Goal: Transaction & Acquisition: Purchase product/service

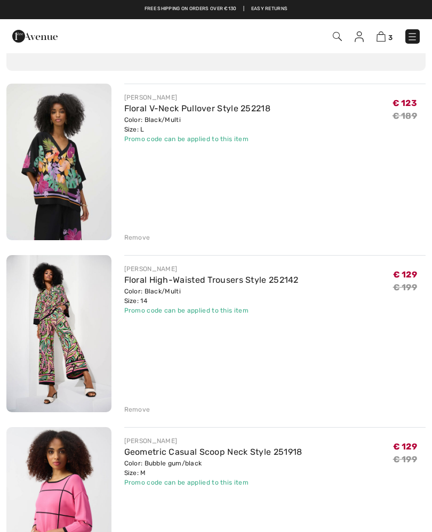
scroll to position [73, 0]
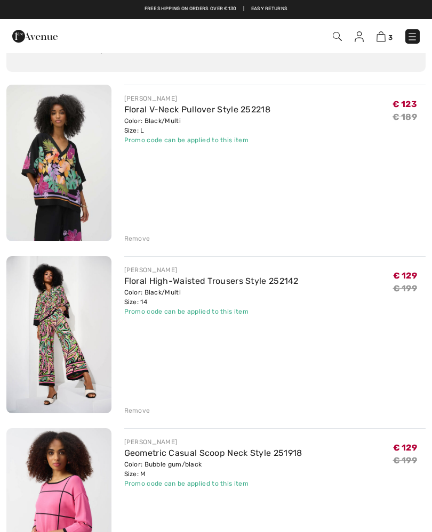
click at [52, 172] on img at bounding box center [58, 163] width 105 height 157
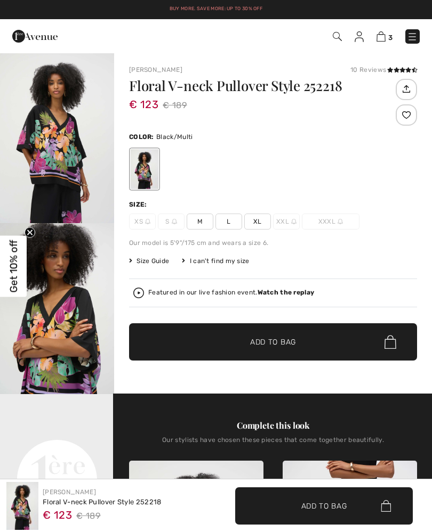
checkbox input "true"
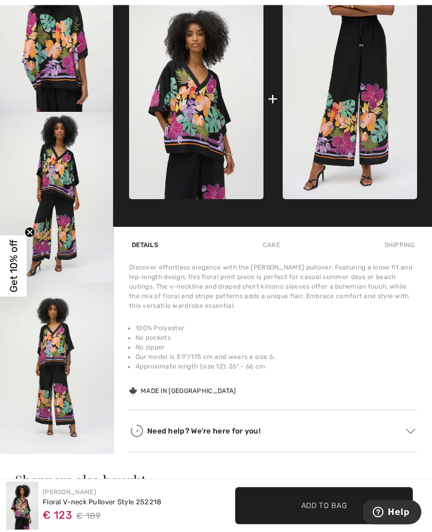
scroll to position [466, 0]
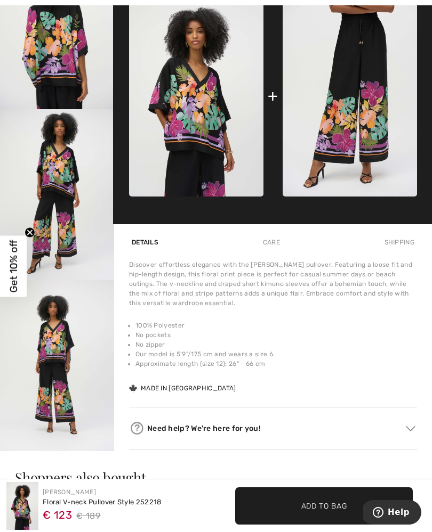
click at [50, 370] on img "5 / 5" at bounding box center [57, 365] width 114 height 171
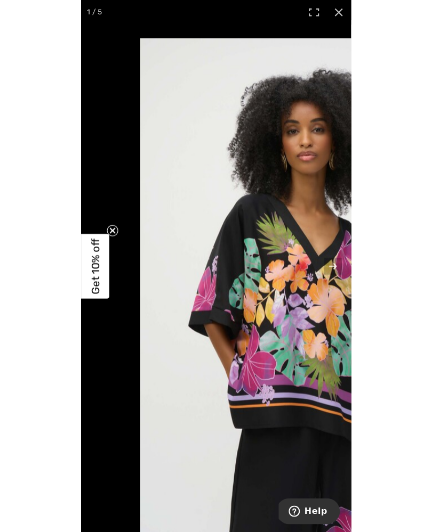
scroll to position [466, 0]
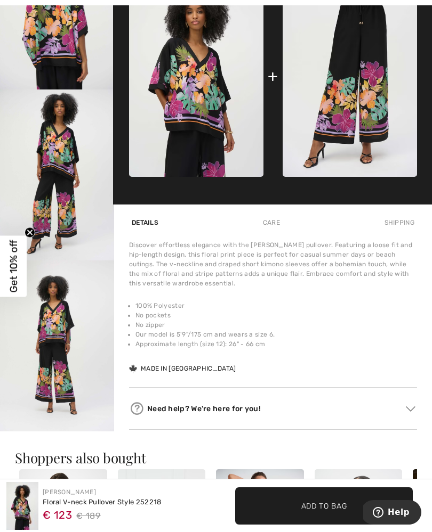
scroll to position [485, 0]
